Goal: Transaction & Acquisition: Purchase product/service

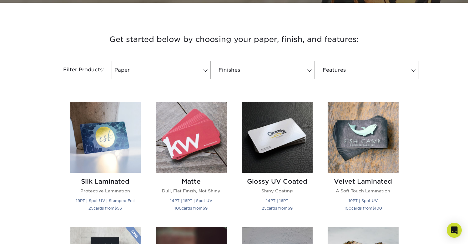
scroll to position [158, 0]
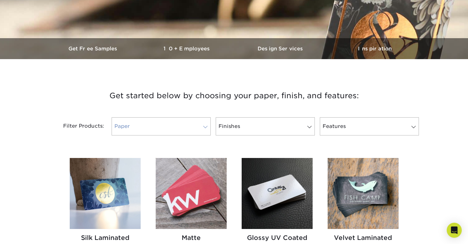
click at [184, 126] on link "Paper" at bounding box center [161, 126] width 99 height 18
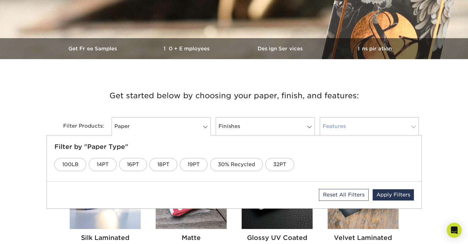
click at [350, 125] on link "Features" at bounding box center [369, 126] width 99 height 18
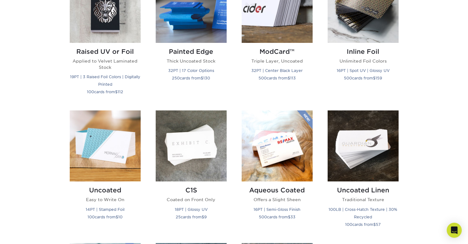
scroll to position [0, 0]
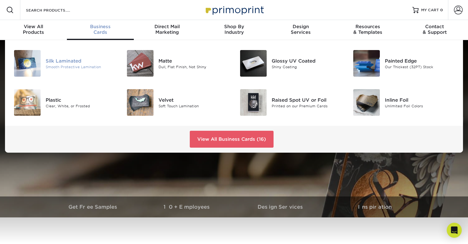
click at [38, 60] on img at bounding box center [27, 63] width 27 height 27
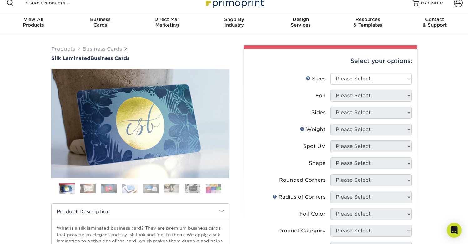
scroll to position [9, 0]
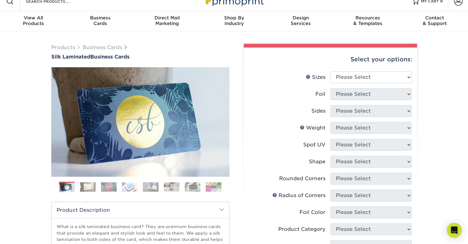
click at [214, 185] on img at bounding box center [214, 187] width 16 height 10
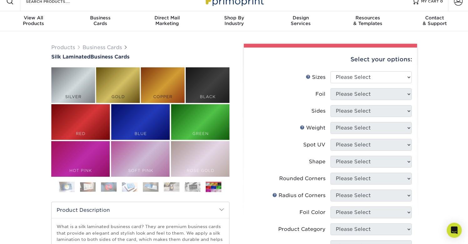
click at [194, 186] on img at bounding box center [193, 187] width 16 height 10
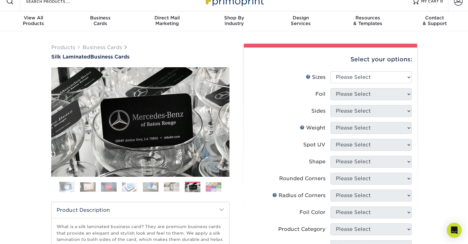
click at [215, 188] on img at bounding box center [214, 187] width 16 height 10
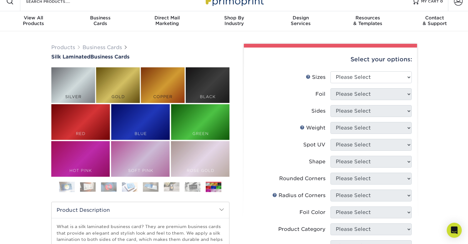
click at [173, 188] on img at bounding box center [172, 187] width 16 height 10
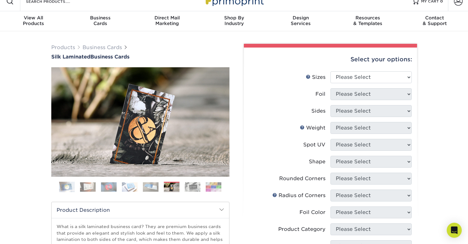
click at [210, 185] on img at bounding box center [214, 187] width 16 height 10
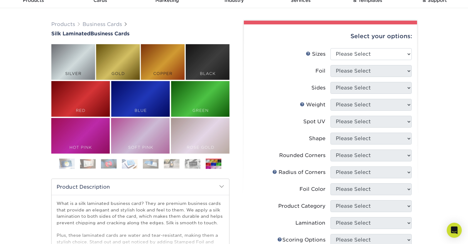
scroll to position [33, 0]
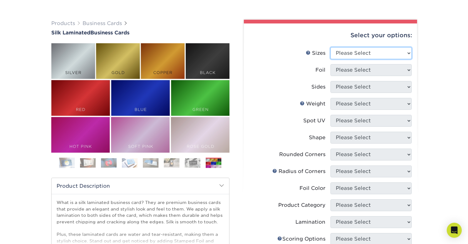
click at [365, 54] on select "Please Select 1.5" x 3.5" - Mini 1.75" x 3.5" - Mini 2" x 2" - Square 2" x 3" -…" at bounding box center [371, 53] width 81 height 12
select select "1.50x3.50"
click at [331, 47] on select "Please Select 1.5" x 3.5" - Mini 1.75" x 3.5" - Mini 2" x 2" - Square 2" x 3" -…" at bounding box center [371, 53] width 81 height 12
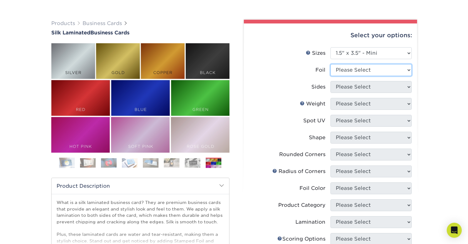
click at [381, 69] on select "Please Select Yes No" at bounding box center [371, 70] width 81 height 12
click at [331, 64] on select "Please Select Yes No" at bounding box center [371, 70] width 81 height 12
click at [383, 73] on select "Please Select Yes No" at bounding box center [371, 70] width 81 height 12
select select "0"
click at [331, 64] on select "Please Select Yes No" at bounding box center [371, 70] width 81 height 12
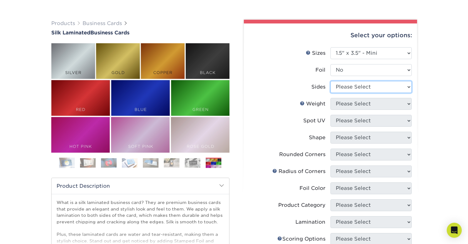
drag, startPoint x: 383, startPoint y: 73, endPoint x: 377, endPoint y: 89, distance: 17.1
click at [377, 89] on select "Please Select Print Both Sides - Foil Both Sides Print Both Sides - Foil Front …" at bounding box center [371, 87] width 81 height 12
select select "32d3c223-f82c-492b-b915-ba065a00862f"
click at [331, 81] on select "Please Select Print Both Sides Print Front Only" at bounding box center [371, 87] width 81 height 12
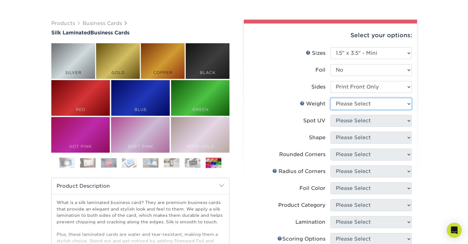
click at [370, 105] on select "Please Select 16PT" at bounding box center [371, 104] width 81 height 12
select select "16PT"
click at [331, 98] on select "Please Select 16PT" at bounding box center [371, 104] width 81 height 12
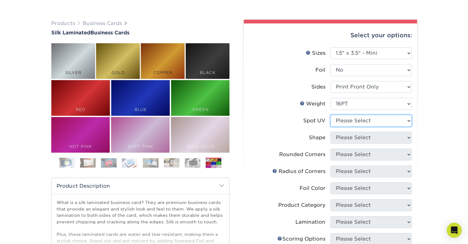
click at [365, 120] on select "Please Select No Spot UV Front Only" at bounding box center [371, 121] width 81 height 12
select select "3"
click at [331, 115] on select "Please Select No Spot UV Front Only" at bounding box center [371, 121] width 81 height 12
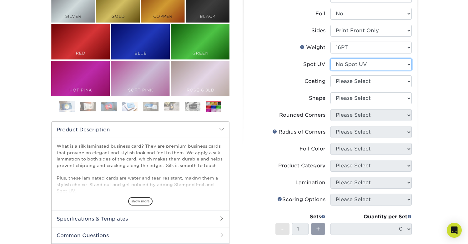
scroll to position [112, 0]
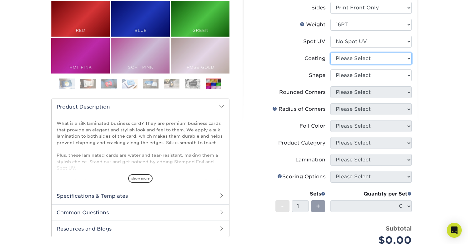
click at [390, 60] on select at bounding box center [371, 59] width 81 height 12
click at [383, 62] on select at bounding box center [371, 59] width 81 height 12
select select "3e7618de-abca-4bda-9f97-8b9129e913d8"
click at [331, 53] on select at bounding box center [371, 59] width 81 height 12
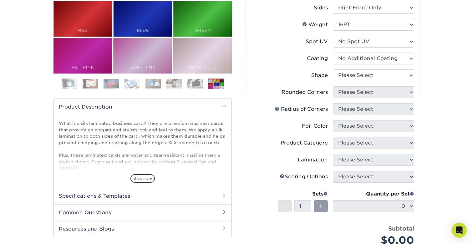
click at [0, 0] on div at bounding box center [0, 0] width 0 height 0
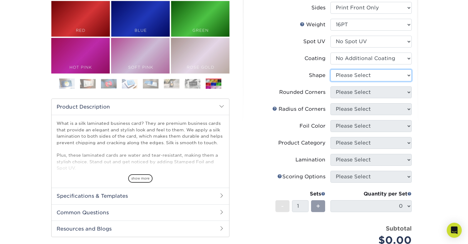
click at [368, 73] on select "Please Select Standard" at bounding box center [371, 75] width 81 height 12
select select "standard"
click at [331, 69] on select "Please Select Standard" at bounding box center [371, 75] width 81 height 12
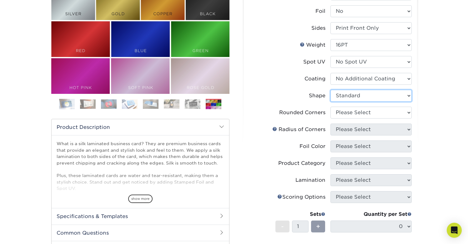
scroll to position [68, 0]
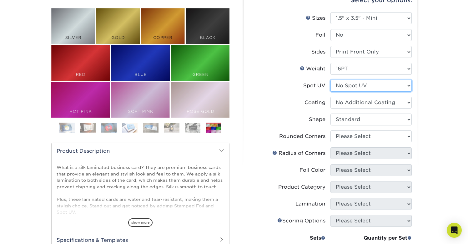
click at [397, 88] on select "Please Select No Spot UV Front Only" at bounding box center [371, 86] width 81 height 12
select select "1"
click at [331, 80] on select "Please Select No Spot UV Front Only" at bounding box center [371, 86] width 81 height 12
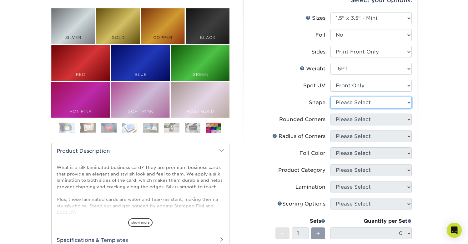
click at [384, 104] on select "Please Select Standard" at bounding box center [371, 103] width 81 height 12
click at [385, 84] on select "Please Select No Spot UV Front Only" at bounding box center [371, 86] width 81 height 12
click at [331, 80] on select "Please Select No Spot UV Front Only" at bounding box center [371, 86] width 81 height 12
click at [375, 103] on select "Please Select Standard" at bounding box center [371, 103] width 81 height 12
select select "standard"
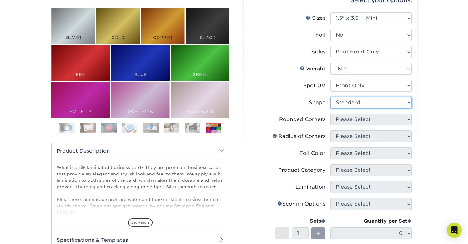
click at [331, 97] on select "Please Select Standard" at bounding box center [371, 103] width 81 height 12
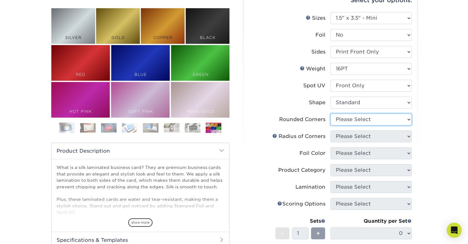
click at [386, 123] on select "Please Select Yes - Round 2 Corners Yes - Round 4 Corners No" at bounding box center [371, 120] width 81 height 12
select select "7672df9e-0e0a-464d-8e1f-920c575e4da3"
click at [331, 114] on select "Please Select Yes - Round 2 Corners Yes - Round 4 Corners No" at bounding box center [371, 120] width 81 height 12
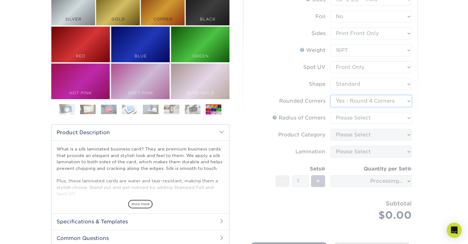
scroll to position [89, 0]
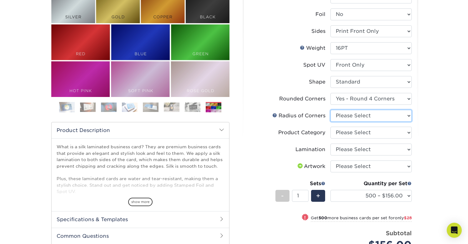
click at [373, 113] on select "Please Select Rounded 1/8" Rounded 1/4"" at bounding box center [371, 116] width 81 height 12
select select "589680c7-ee9a-431b-9d12-d7aeb1386a97"
click at [331, 110] on select "Please Select Rounded 1/8" Rounded 1/4"" at bounding box center [371, 116] width 81 height 12
click at [370, 132] on select "Please Select Business Cards" at bounding box center [371, 133] width 81 height 12
select select "3b5148f1-0588-4f88-a218-97bcfdce65c1"
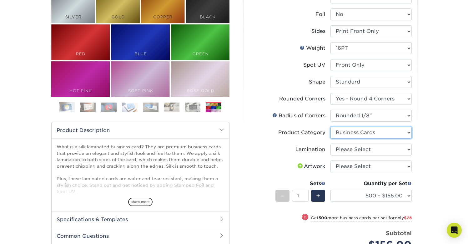
click at [331, 127] on select "Please Select Business Cards" at bounding box center [371, 133] width 81 height 12
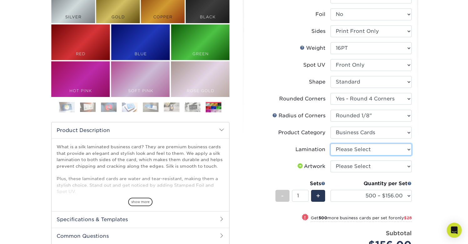
click at [375, 149] on select "Please Select Silk" at bounding box center [371, 150] width 81 height 12
select select "ccacb42f-45f7-42d3-bbd3-7c8421cf37f0"
click at [331, 144] on select "Please Select Silk" at bounding box center [371, 150] width 81 height 12
click at [365, 167] on select "Please Select I will upload files I need a design - $100" at bounding box center [371, 167] width 81 height 12
select select "upload"
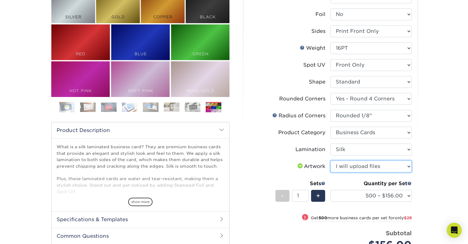
click at [331, 161] on select "Please Select I will upload files I need a design - $100" at bounding box center [371, 167] width 81 height 12
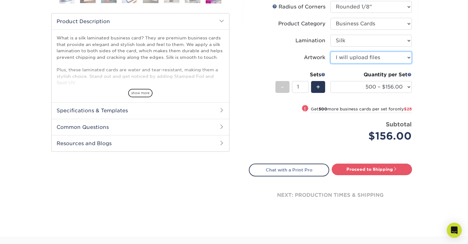
scroll to position [118, 0]
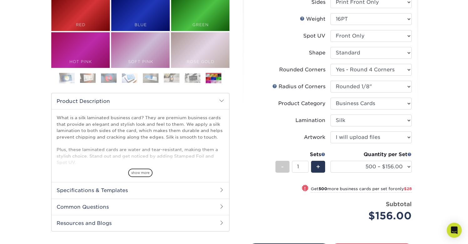
click at [291, 167] on div "-" at bounding box center [284, 168] width 17 height 14
click at [286, 167] on div "-" at bounding box center [283, 167] width 14 height 12
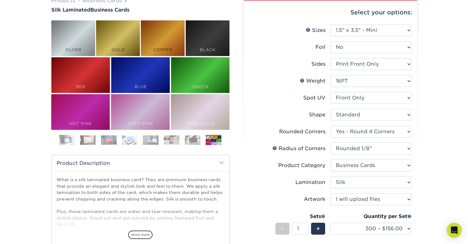
scroll to position [0, 0]
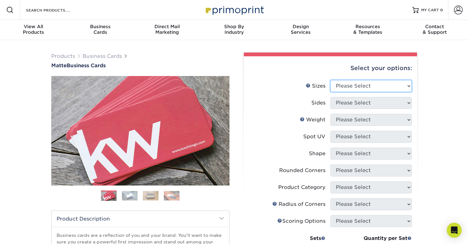
click at [377, 88] on select "Please Select 1.5" x 3.5" - Mini 1.75" x 3.5" - Mini 2" x 2" - Square 2" x 3" -…" at bounding box center [371, 86] width 81 height 12
select select "1.50x3.50"
click at [331, 80] on select "Please Select 1.5" x 3.5" - Mini 1.75" x 3.5" - Mini 2" x 2" - Square 2" x 3" -…" at bounding box center [371, 86] width 81 height 12
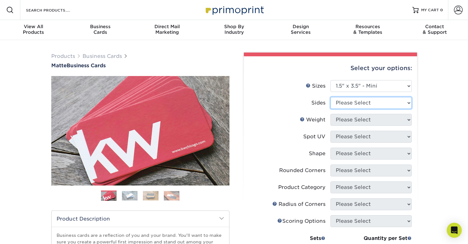
click at [375, 101] on select "Please Select Print Both Sides Print Front Only" at bounding box center [371, 103] width 81 height 12
click at [331, 97] on select "Please Select Print Both Sides Print Front Only" at bounding box center [371, 103] width 81 height 12
click at [367, 107] on select "Please Select Print Both Sides Print Front Only" at bounding box center [371, 103] width 81 height 12
select select "32d3c223-f82c-492b-b915-ba065a00862f"
click at [331, 97] on select "Please Select Print Both Sides Print Front Only" at bounding box center [371, 103] width 81 height 12
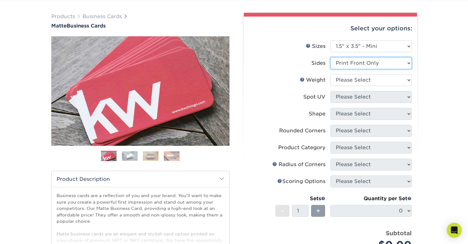
scroll to position [47, 0]
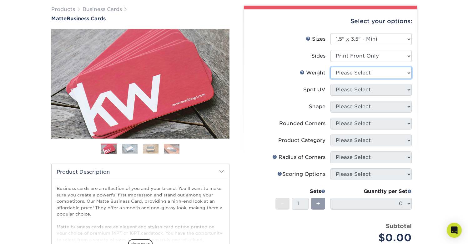
click at [372, 75] on select "Please Select 16PT 14PT" at bounding box center [371, 73] width 81 height 12
select select "14PT"
click at [331, 67] on select "Please Select 16PT 14PT" at bounding box center [371, 73] width 81 height 12
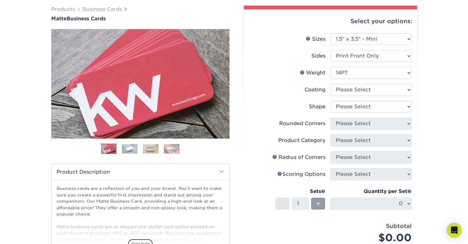
drag, startPoint x: 360, startPoint y: 82, endPoint x: 361, endPoint y: 86, distance: 4.4
click at [360, 84] on ul "Sizes Help Sizes Please Select 1.5" x 3.5" - Mini 1.75" x 3.5" - Mini 2" x 2" -…" at bounding box center [330, 143] width 163 height 220
click at [361, 86] on select at bounding box center [371, 90] width 81 height 12
select select "121bb7b5-3b4d-429f-bd8d-bbf80e953313"
click at [331, 84] on select at bounding box center [371, 90] width 81 height 12
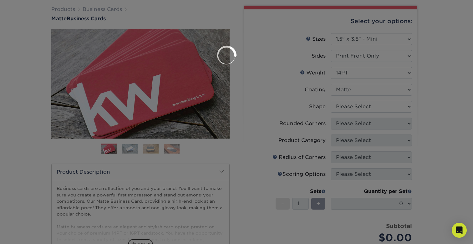
click at [358, 102] on div at bounding box center [236, 122] width 473 height 244
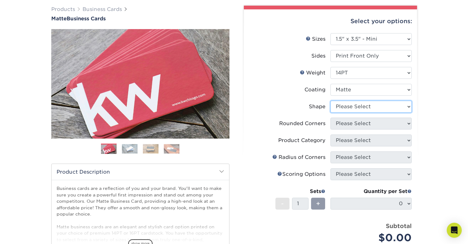
click at [358, 104] on select "Please Select Standard" at bounding box center [371, 107] width 81 height 12
select select "standard"
click at [331, 101] on select "Please Select Standard" at bounding box center [371, 107] width 81 height 12
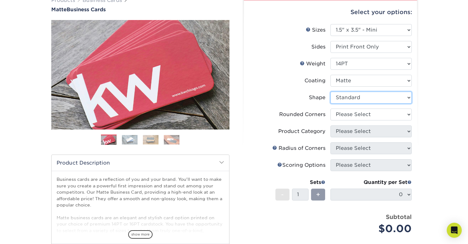
scroll to position [57, 0]
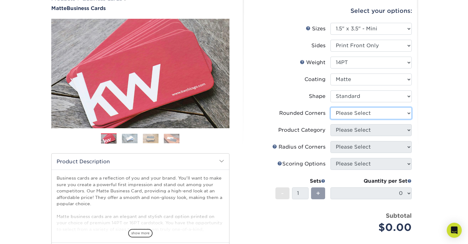
click at [365, 114] on select "Please Select Yes - Round 2 Corners Yes - Round 4 Corners No" at bounding box center [371, 113] width 81 height 12
select select "76a3b848-63b4-4449-aad1-d9e81d5a60f5"
click at [331, 107] on select "Please Select Yes - Round 2 Corners Yes - Round 4 Corners No" at bounding box center [371, 113] width 81 height 12
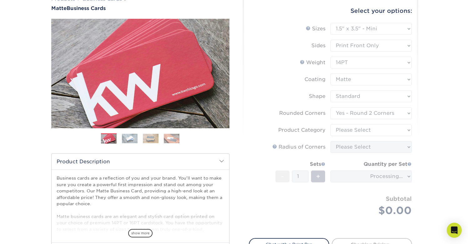
click at [362, 128] on form "Sizes Help Sizes Please Select 1.5" x 3.5" - Mini 1.75" x 3.5" - Mini 2" x 2" -…" at bounding box center [330, 127] width 163 height 208
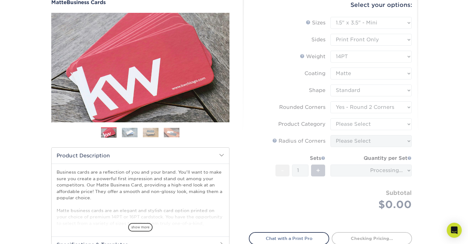
scroll to position [65, 0]
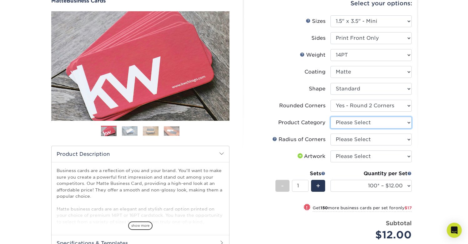
click at [369, 125] on select "Please Select Business Cards" at bounding box center [371, 123] width 81 height 12
select select "3b5148f1-0588-4f88-a218-97bcfdce65c1"
click at [331, 117] on select "Please Select Business Cards" at bounding box center [371, 123] width 81 height 12
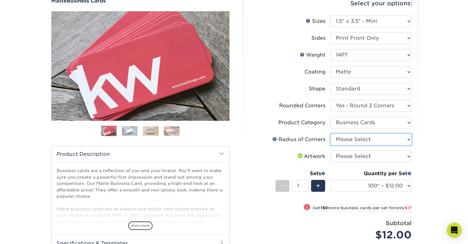
click at [366, 140] on select "Please Select Rounded 1/8" Rounded 1/4"" at bounding box center [371, 140] width 81 height 12
select select "589680c7-ee9a-431b-9d12-d7aeb1386a97"
click at [331, 134] on select "Please Select Rounded 1/8" Rounded 1/4"" at bounding box center [371, 140] width 81 height 12
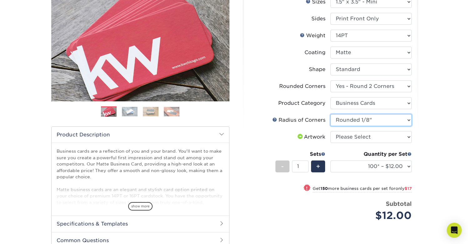
scroll to position [100, 0]
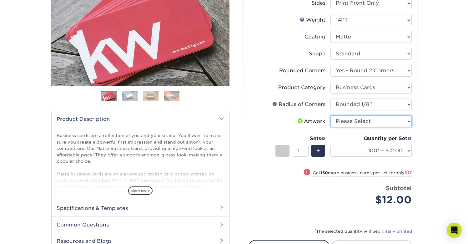
click at [368, 126] on select "Please Select I will upload files I need a design - $100" at bounding box center [371, 121] width 81 height 12
select select "upload"
click at [331, 115] on select "Please Select I will upload files I need a design - $100" at bounding box center [371, 121] width 81 height 12
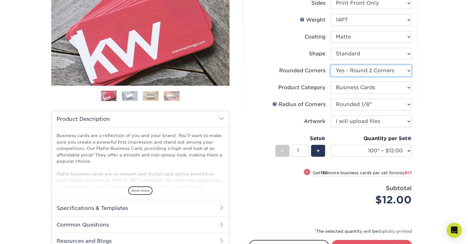
click at [386, 72] on select "Please Select Yes - Round 2 Corners Yes - Round 4 Corners No" at bounding box center [371, 71] width 81 height 12
select select "7672df9e-0e0a-464d-8e1f-920c575e4da3"
click at [331, 65] on select "Please Select Yes - Round 2 Corners Yes - Round 4 Corners No" at bounding box center [371, 71] width 81 height 12
select select "-1"
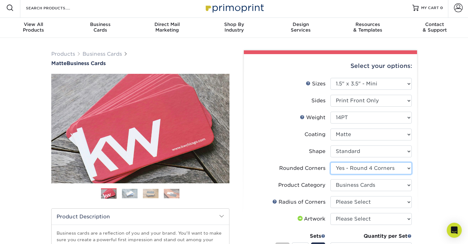
scroll to position [75, 0]
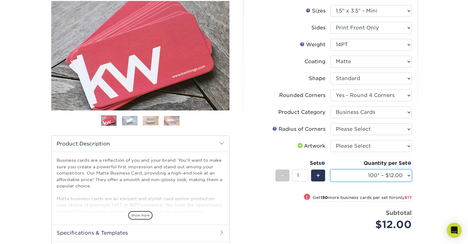
click at [407, 176] on select "100* – $12.00 250* – $29.00 500 – $57.00 1000 – $70.00 2500 – $120.00 5000 – $1…" at bounding box center [371, 176] width 81 height 12
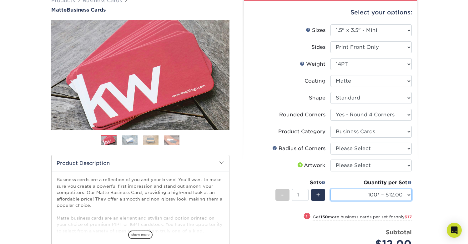
scroll to position [54, 0]
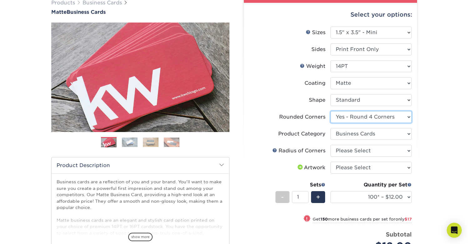
click at [391, 117] on select "Please Select Yes - Round 2 Corners Yes - Round 4 Corners No" at bounding box center [371, 117] width 81 height 12
select select "0"
click at [331, 111] on select "Please Select Yes - Round 2 Corners Yes - Round 4 Corners No" at bounding box center [371, 117] width 81 height 12
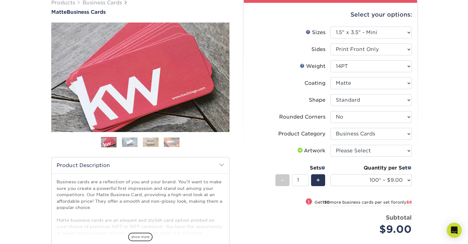
click at [133, 141] on img at bounding box center [130, 142] width 16 height 10
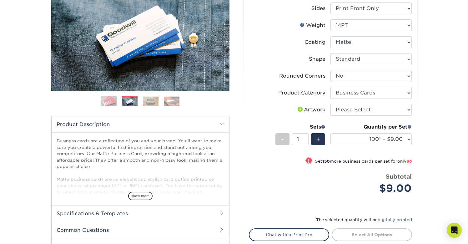
scroll to position [95, 0]
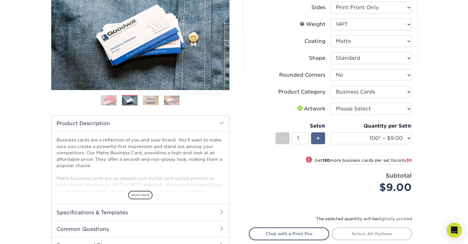
click at [316, 142] on span "+" at bounding box center [318, 138] width 4 height 9
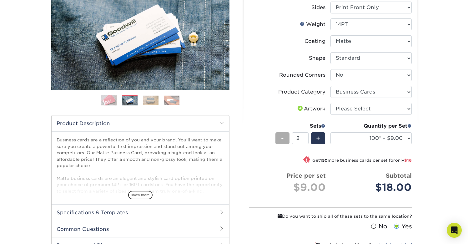
click at [282, 138] on span "-" at bounding box center [282, 138] width 3 height 9
type input "1"
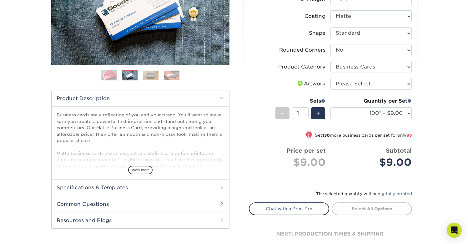
scroll to position [138, 0]
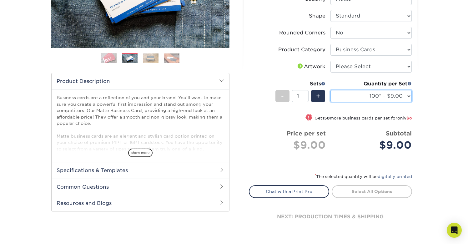
click at [399, 97] on select "100* – $9.00 250* – $17.00 500 – $33.00 1000 – $47.00 2500 – $97.00 5000 – $143…" at bounding box center [371, 96] width 81 height 12
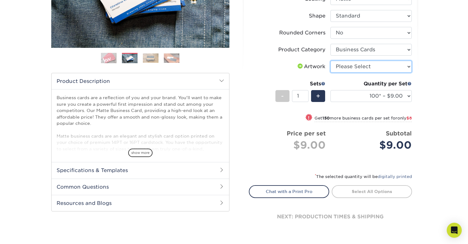
click at [398, 66] on select "Please Select I will upload files I need a design - $100" at bounding box center [371, 67] width 81 height 12
select select "upload"
click at [331, 61] on select "Please Select I will upload files I need a design - $100" at bounding box center [371, 67] width 81 height 12
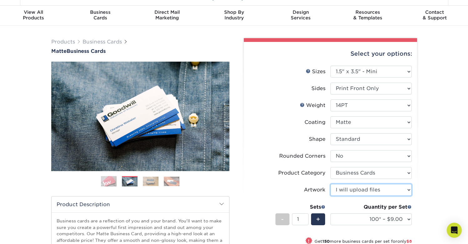
scroll to position [31, 0]
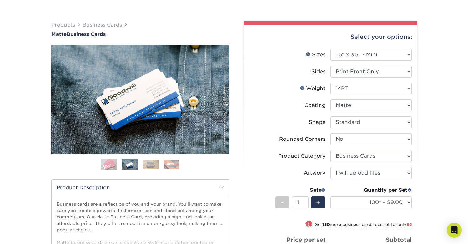
click at [426, 69] on div "Products Business Cards Matte Business Cards Previous Next 100 $ 9" at bounding box center [234, 187] width 468 height 356
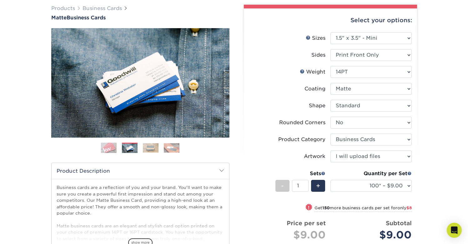
scroll to position [143, 0]
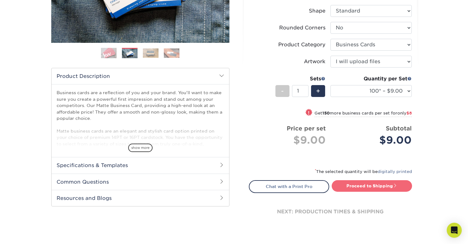
click at [397, 183] on span at bounding box center [395, 185] width 4 height 4
type input "Set 1"
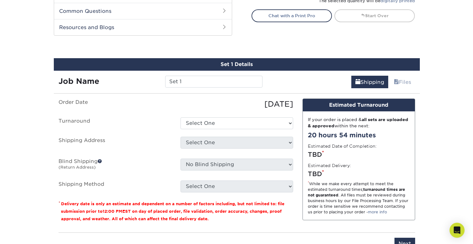
scroll to position [340, 0]
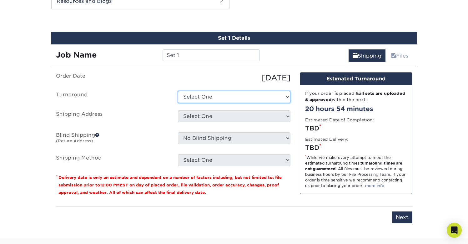
click at [223, 97] on select "Select One 2-4 Business Days 2 Day Next Business Day" at bounding box center [234, 97] width 113 height 12
select select "3d93d83c-9881-4577-b647-385bba607454"
click at [178, 91] on select "Select One 2-4 Business Days 2 Day Next Business Day" at bounding box center [234, 97] width 113 height 12
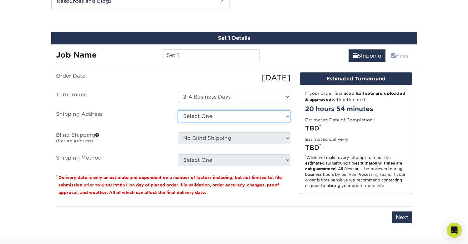
click at [232, 115] on select "Select One + Add New Address - Login" at bounding box center [234, 116] width 113 height 12
select select "newaddress"
click at [178, 110] on select "Select One + Add New Address - Login" at bounding box center [234, 116] width 113 height 12
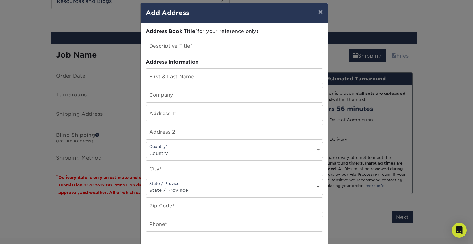
scroll to position [8, 0]
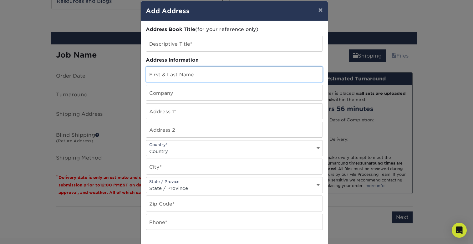
click at [232, 78] on input "text" at bounding box center [234, 74] width 176 height 15
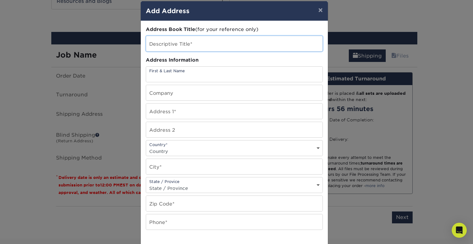
click at [226, 43] on input "text" at bounding box center [234, 43] width 176 height 15
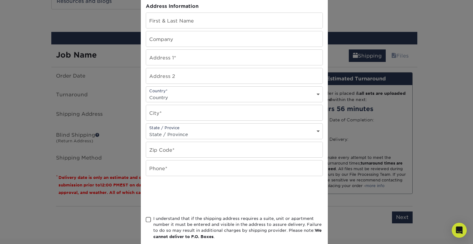
scroll to position [0, 0]
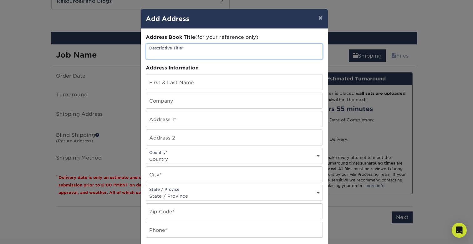
click at [223, 52] on input "text" at bounding box center [234, 51] width 176 height 15
paste input "Dream Pairs [PERSON_NAME] Haven"
type input "Dream Pairs [PERSON_NAME] Haven"
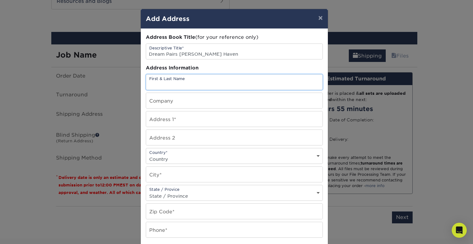
click at [213, 81] on input "text" at bounding box center [234, 81] width 176 height 15
paste input "[PERSON_NAME]"
type input "[PERSON_NAME]"
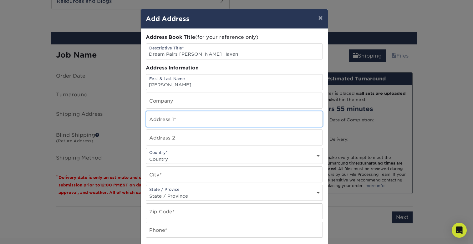
click at [205, 120] on input "text" at bounding box center [234, 118] width 176 height 15
click at [217, 121] on input "text" at bounding box center [234, 118] width 176 height 15
paste input "[STREET_ADDRESS][PERSON_NAME]"
type input "[STREET_ADDRESS][PERSON_NAME]"
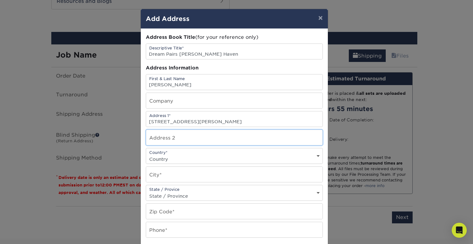
click at [195, 138] on input "text" at bounding box center [234, 137] width 176 height 15
paste input "Unit J12"
type input "Unit J12"
click at [183, 157] on select "Country [GEOGRAPHIC_DATA] [GEOGRAPHIC_DATA] ----------------------------- [GEOG…" at bounding box center [234, 159] width 176 height 9
select select "US"
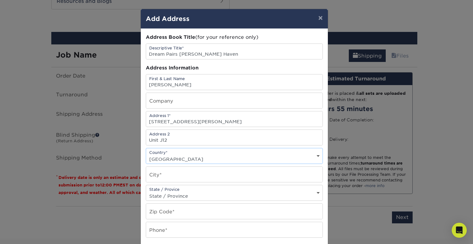
click at [146, 155] on select "Country [GEOGRAPHIC_DATA] [GEOGRAPHIC_DATA] ----------------------------- [GEOG…" at bounding box center [234, 159] width 176 height 9
click at [176, 176] on input "text" at bounding box center [234, 174] width 176 height 15
type input "[GEOGRAPHIC_DATA]"
click at [195, 192] on select "State / Province [US_STATE] [US_STATE] [US_STATE] [US_STATE] [US_STATE] [US_STA…" at bounding box center [234, 195] width 176 height 9
select select "NY"
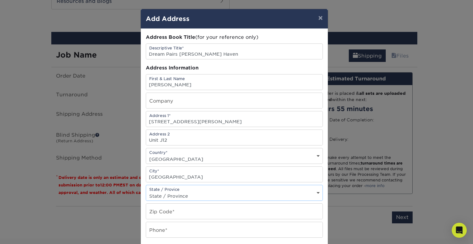
click at [146, 191] on select "State / Province [US_STATE] [US_STATE] [US_STATE] [US_STATE] [US_STATE] [US_STA…" at bounding box center [234, 195] width 176 height 9
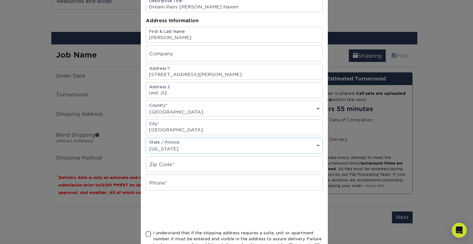
scroll to position [50, 0]
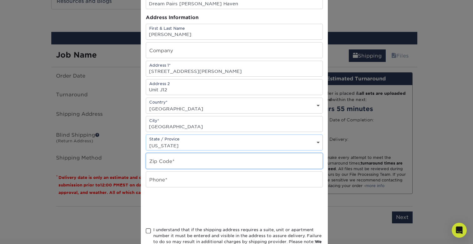
click at [198, 160] on input "text" at bounding box center [234, 160] width 176 height 15
type input "11755"
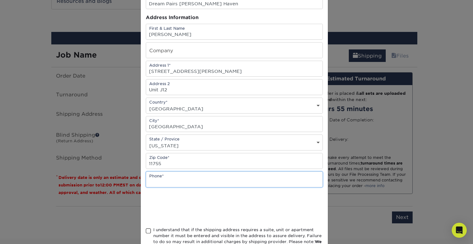
paste input "[PHONE_NUMBER]"
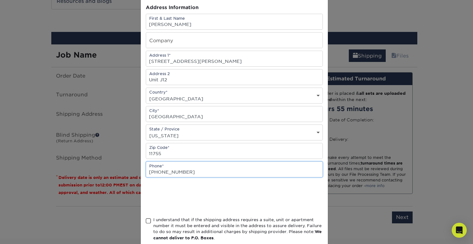
type input "[PHONE_NUMBER]"
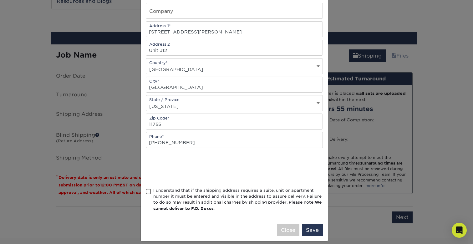
scroll to position [96, 0]
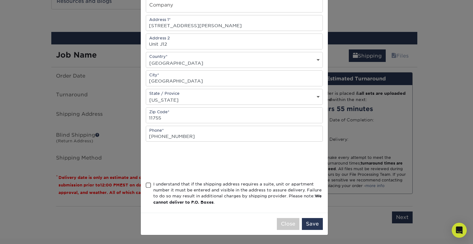
click at [150, 183] on div "I understand that if the shipping address requires a suite, unit or apartment n…" at bounding box center [234, 194] width 177 height 27
click at [147, 185] on span at bounding box center [148, 185] width 5 height 6
click at [0, 0] on input "I understand that if the shipping address requires a suite, unit or apartment n…" at bounding box center [0, 0] width 0 height 0
click at [310, 221] on button "Save" at bounding box center [312, 224] width 21 height 12
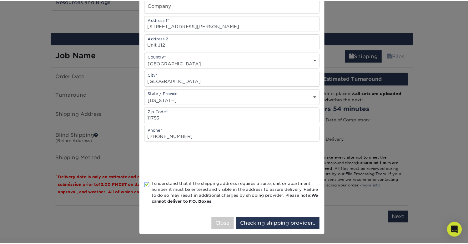
scroll to position [0, 0]
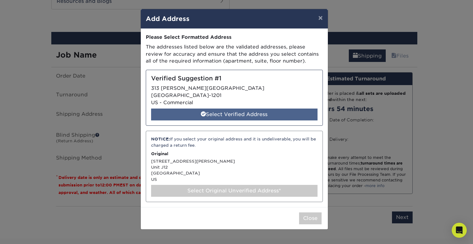
click at [252, 113] on div "Select Verified Address" at bounding box center [234, 115] width 166 height 12
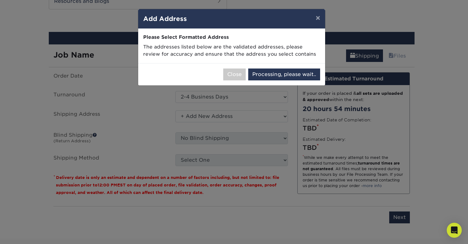
select select "286865"
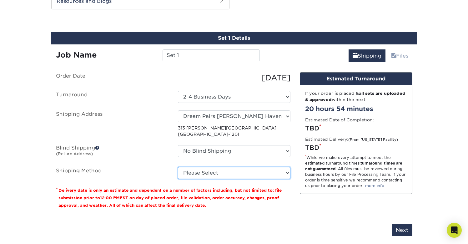
click at [259, 172] on select "Please Select Ground Shipping (+$7.84) 3 Day Shipping Service (+$15.36) 2 Day A…" at bounding box center [234, 173] width 113 height 12
click at [178, 167] on select "Please Select Ground Shipping (+$7.84) 3 Day Shipping Service (+$15.36) 2 Day A…" at bounding box center [234, 173] width 113 height 12
click at [255, 174] on select "Please Select Ground Shipping (+$7.84) 3 Day Shipping Service (+$15.36) 2 Day A…" at bounding box center [234, 173] width 113 height 12
click at [178, 167] on select "Please Select Ground Shipping (+$7.84) 3 Day Shipping Service (+$15.36) 2 Day A…" at bounding box center [234, 173] width 113 height 12
click at [262, 171] on select "Please Select Ground Shipping (+$7.84) 3 Day Shipping Service (+$15.36) 2 Day A…" at bounding box center [234, 173] width 113 height 12
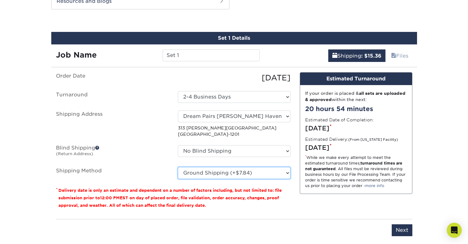
click at [178, 167] on select "Please Select Ground Shipping (+$7.84) 3 Day Shipping Service (+$15.36) 2 Day A…" at bounding box center [234, 173] width 113 height 12
click at [343, 167] on div "* While we make every attempt to meet the estimated turnaround times; turnaroun…" at bounding box center [356, 172] width 102 height 34
click at [275, 171] on select "Please Select Ground Shipping (+$7.84) 3 Day Shipping Service (+$15.36) 2 Day A…" at bounding box center [234, 173] width 113 height 12
click at [178, 167] on select "Please Select Ground Shipping (+$7.84) 3 Day Shipping Service (+$15.36) 2 Day A…" at bounding box center [234, 173] width 113 height 12
click at [271, 175] on select "Please Select Ground Shipping (+$7.84) 3 Day Shipping Service (+$15.36) 2 Day A…" at bounding box center [234, 173] width 113 height 12
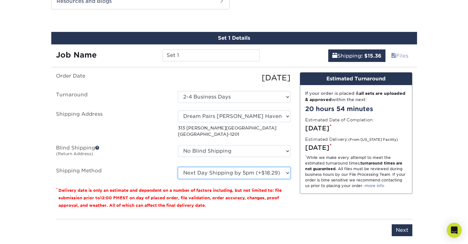
click at [178, 167] on select "Please Select Ground Shipping (+$7.84) 3 Day Shipping Service (+$15.36) 2 Day A…" at bounding box center [234, 173] width 113 height 12
click at [267, 173] on select "Please Select Ground Shipping (+$7.84) 3 Day Shipping Service (+$15.36) 2 Day A…" at bounding box center [234, 173] width 113 height 12
select select "03"
click at [178, 167] on select "Please Select Ground Shipping (+$7.84) 3 Day Shipping Service (+$15.36) 2 Day A…" at bounding box center [234, 173] width 113 height 12
click at [353, 161] on div "* While we make every attempt to meet the estimated turnaround times; turnaroun…" at bounding box center [356, 172] width 102 height 34
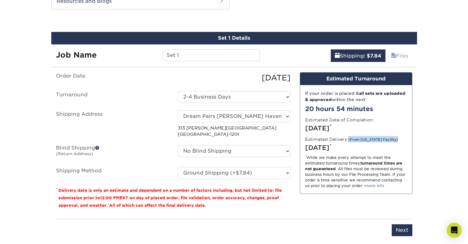
drag, startPoint x: 357, startPoint y: 139, endPoint x: 401, endPoint y: 141, distance: 44.2
click at [401, 141] on div "If your order is placed & all sets are uploaded & approved within the next: 20 …" at bounding box center [356, 139] width 112 height 109
click at [372, 149] on div "[DATE] *" at bounding box center [356, 147] width 102 height 9
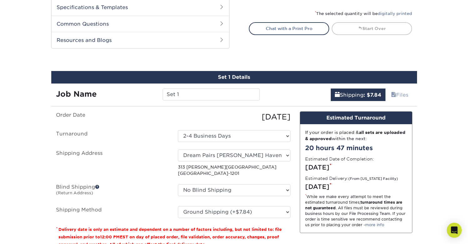
scroll to position [307, 0]
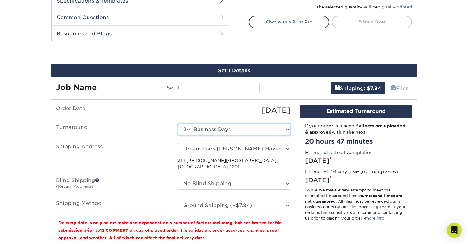
click at [278, 129] on select "Select One 2-4 Business Days 2 Day Next Business Day" at bounding box center [234, 130] width 113 height 12
select select "e56415e6-474a-4970-8510-b4347faa4c32"
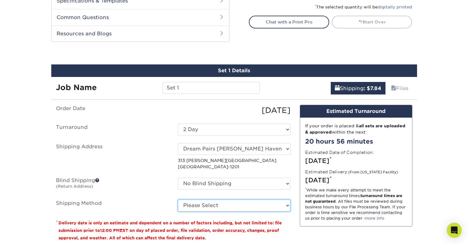
click at [258, 202] on select "Please Select Ground Shipping (+$7.84) 3 Day Shipping Service (+$15.36) 2 Day A…" at bounding box center [234, 206] width 113 height 12
select select "03"
click at [178, 200] on select "Please Select Ground Shipping (+$7.84) 3 Day Shipping Service (+$15.36) 2 Day A…" at bounding box center [234, 206] width 113 height 12
click at [297, 169] on div "Design Estimated Turnaround If your order is placed & all sets are uploaded & a…" at bounding box center [356, 176] width 122 height 142
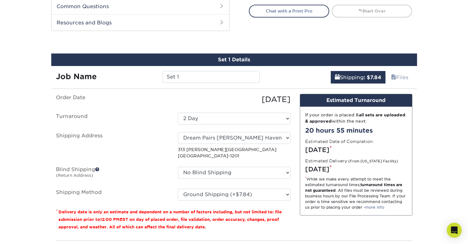
scroll to position [316, 0]
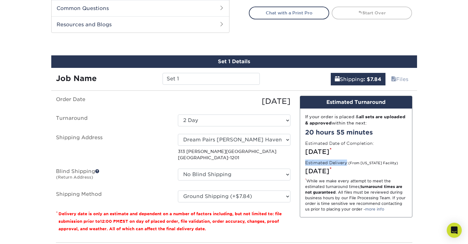
drag, startPoint x: 346, startPoint y: 163, endPoint x: 305, endPoint y: 163, distance: 41.6
click at [305, 163] on div "If your order is placed & all sets are uploaded & approved within the next: 20 …" at bounding box center [356, 163] width 112 height 109
copy label "Estimated Delivery"
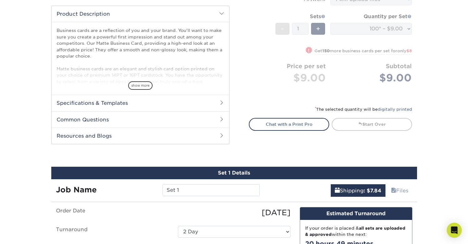
scroll to position [0, 0]
